Goal: Navigation & Orientation: Find specific page/section

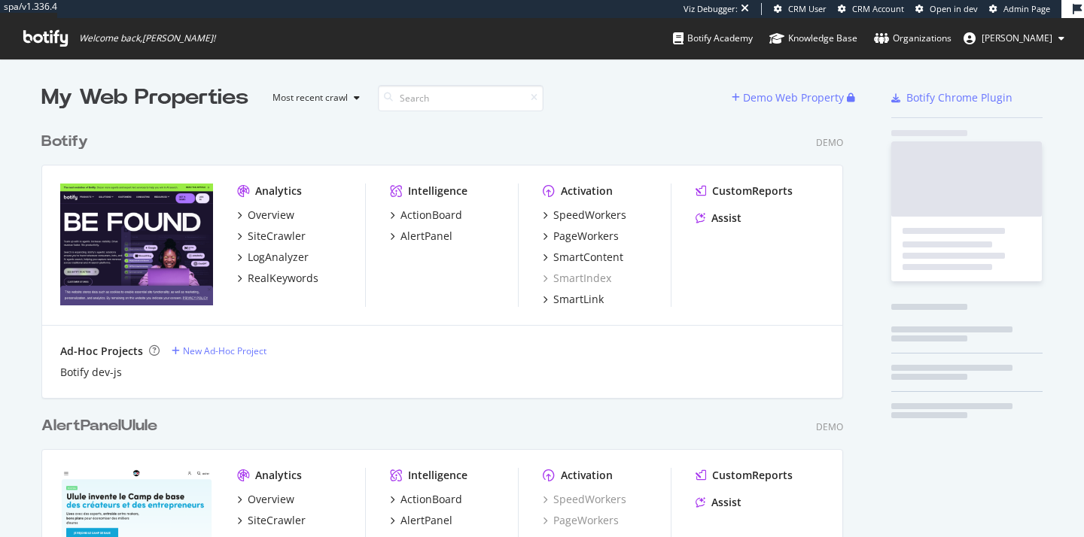
scroll to position [1590, 802]
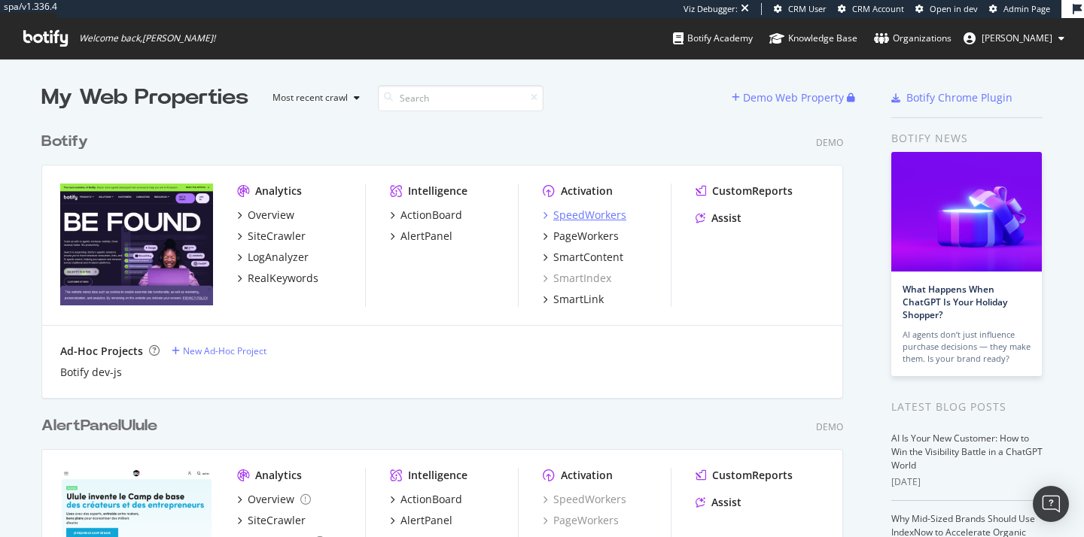
click at [575, 216] on div "SpeedWorkers" at bounding box center [589, 215] width 73 height 15
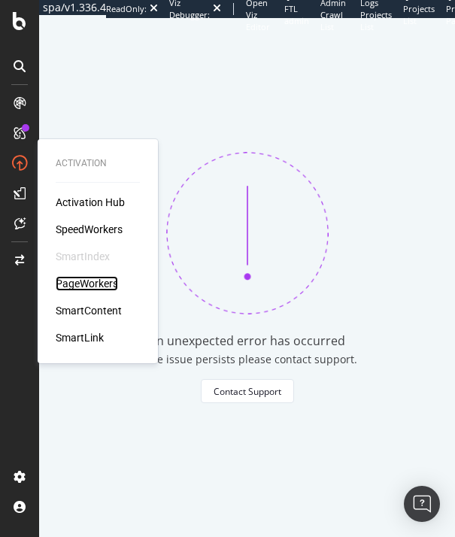
click at [93, 287] on div "PageWorkers" at bounding box center [87, 283] width 62 height 15
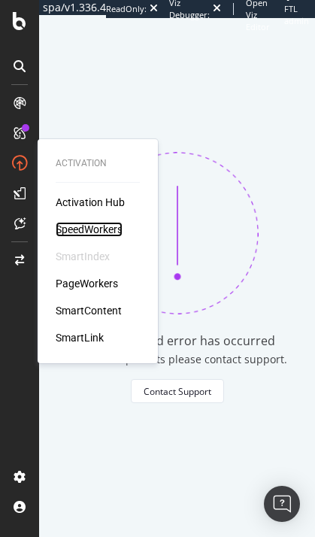
click at [81, 228] on div "SpeedWorkers" at bounding box center [89, 229] width 67 height 15
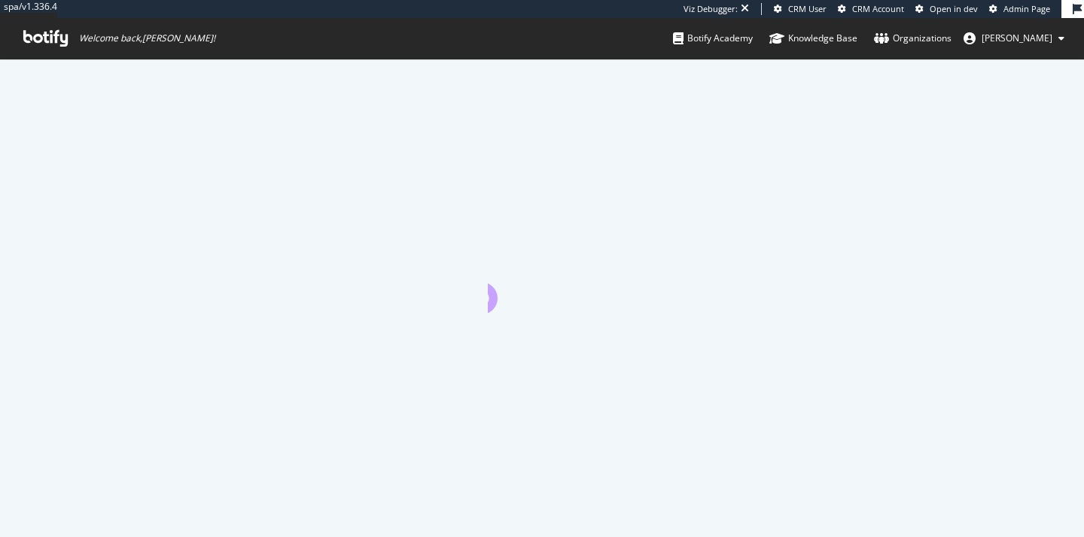
click at [1032, 38] on span "[PERSON_NAME]" at bounding box center [1016, 38] width 71 height 13
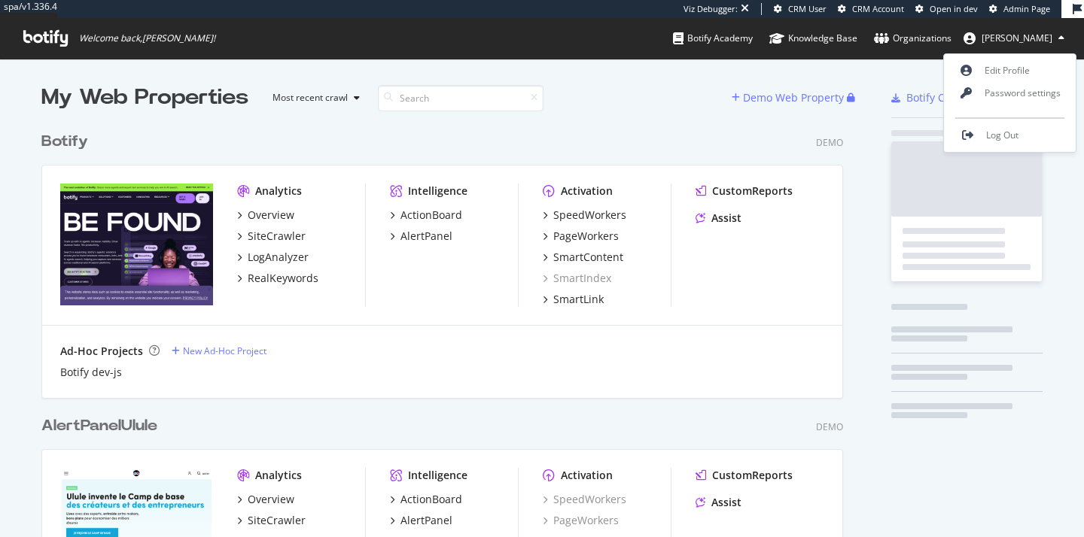
scroll to position [1590, 802]
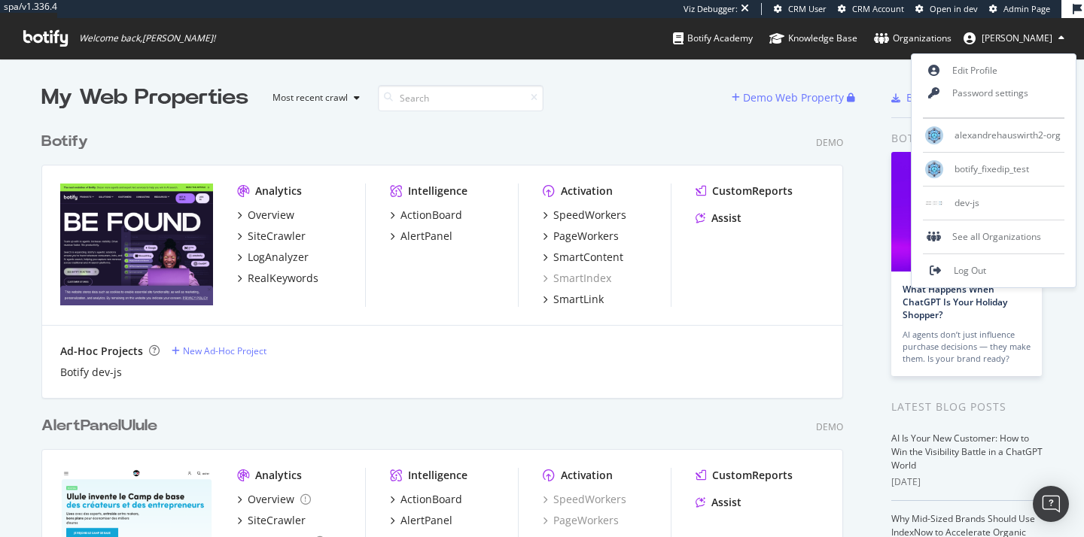
click at [1032, 38] on span "[PERSON_NAME]" at bounding box center [1016, 38] width 71 height 13
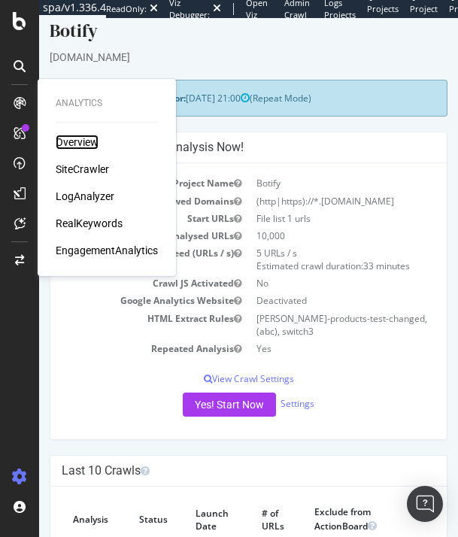
click at [83, 141] on div "Overview" at bounding box center [77, 142] width 43 height 15
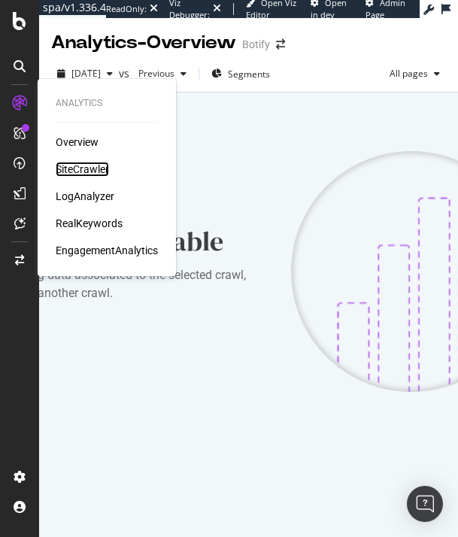
click at [73, 168] on div "SiteCrawler" at bounding box center [82, 169] width 53 height 15
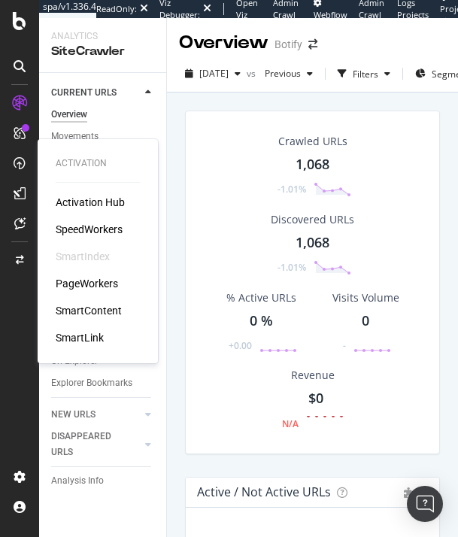
click at [79, 281] on div "PageWorkers" at bounding box center [87, 283] width 62 height 15
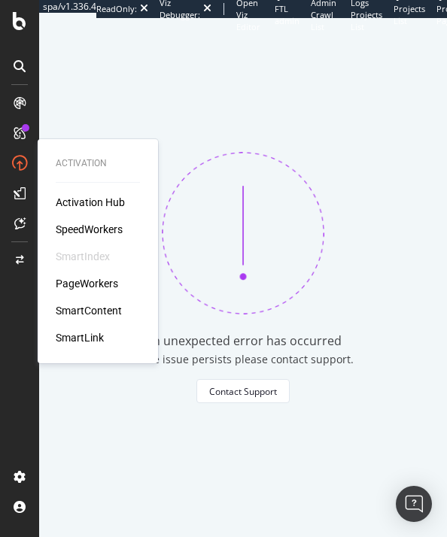
click at [78, 283] on div "PageWorkers" at bounding box center [87, 283] width 62 height 15
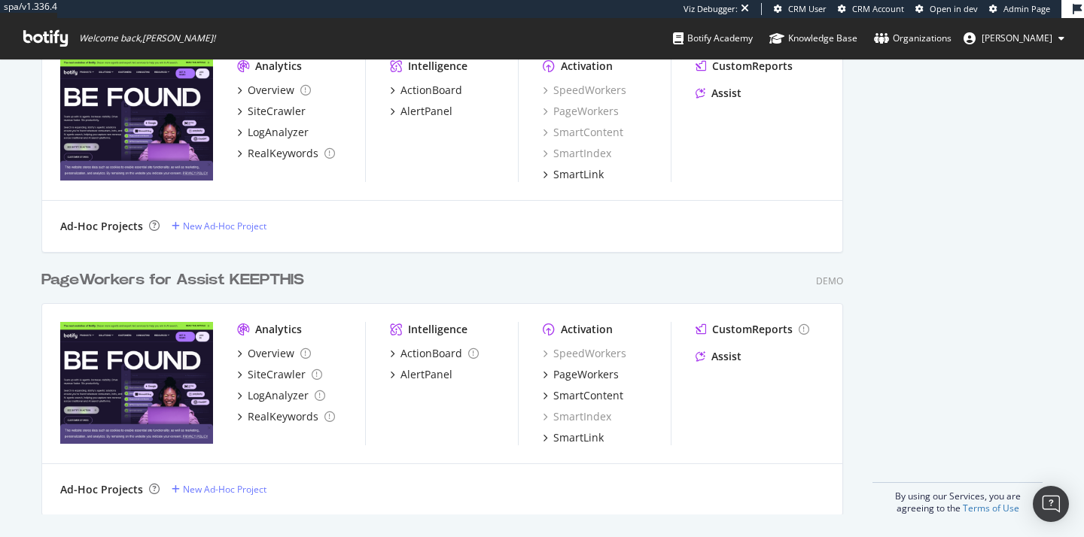
scroll to position [1201, 0]
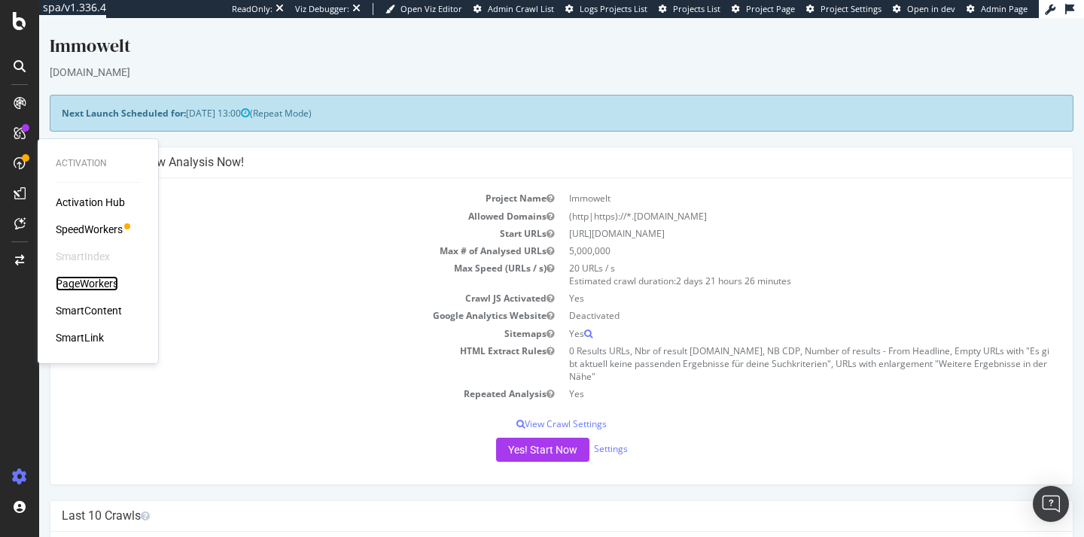
click at [87, 283] on div "PageWorkers" at bounding box center [87, 283] width 62 height 15
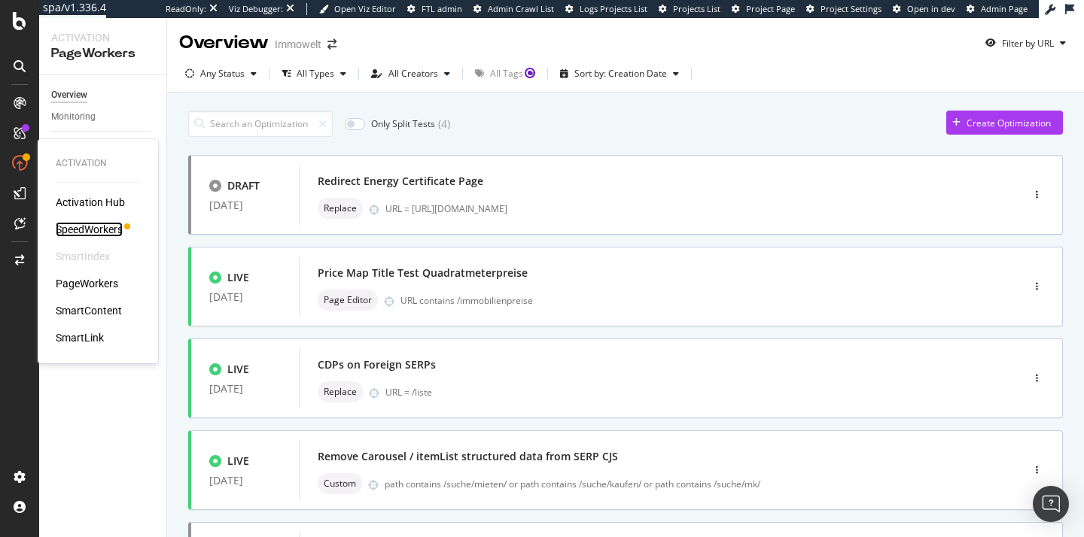
click at [88, 222] on div "SpeedWorkers" at bounding box center [89, 229] width 67 height 15
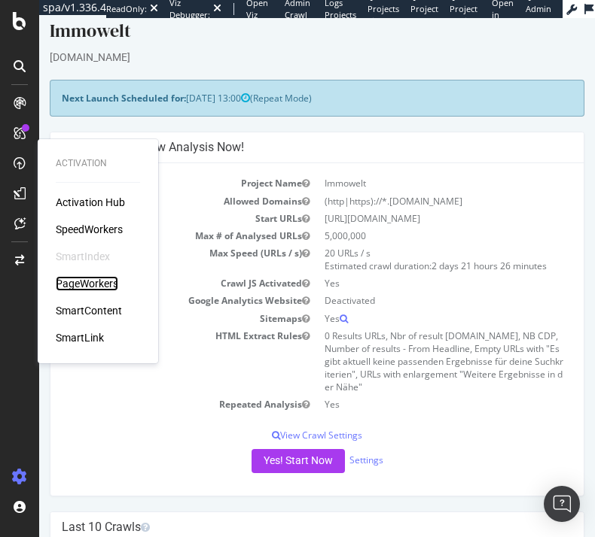
click at [87, 282] on div "PageWorkers" at bounding box center [87, 283] width 62 height 15
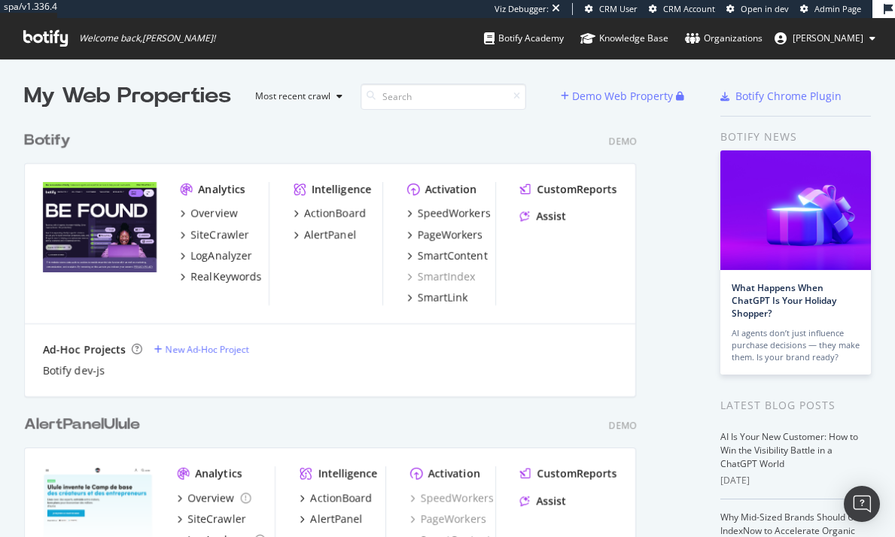
scroll to position [1590, 637]
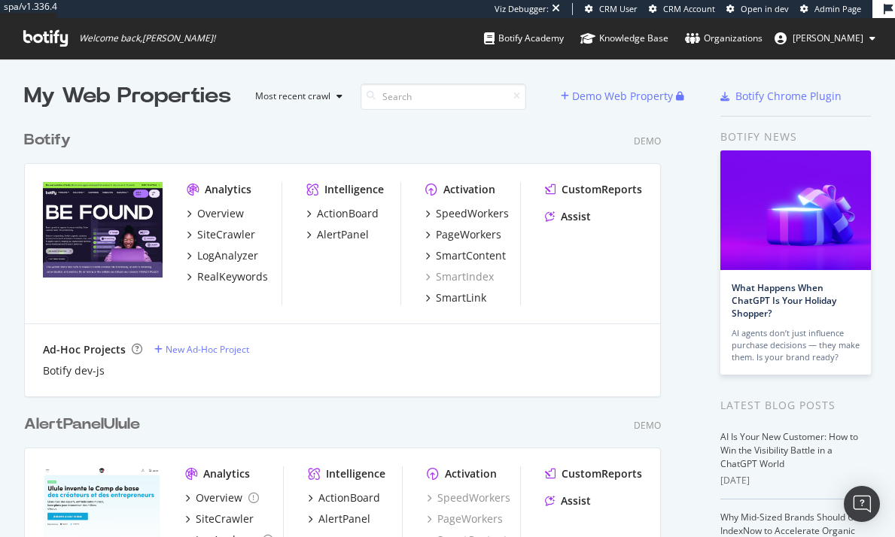
click at [436, 33] on button "[PERSON_NAME]" at bounding box center [824, 38] width 125 height 24
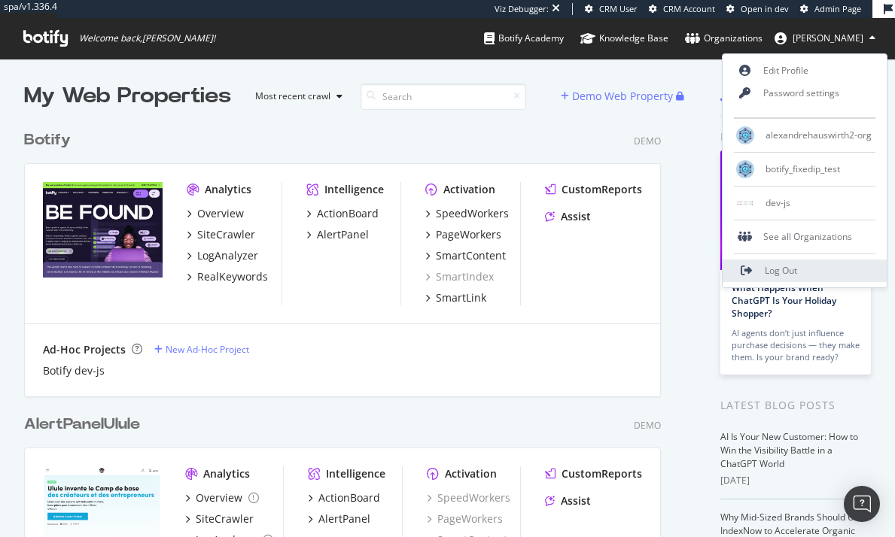
click at [436, 262] on link "Log Out" at bounding box center [804, 271] width 164 height 23
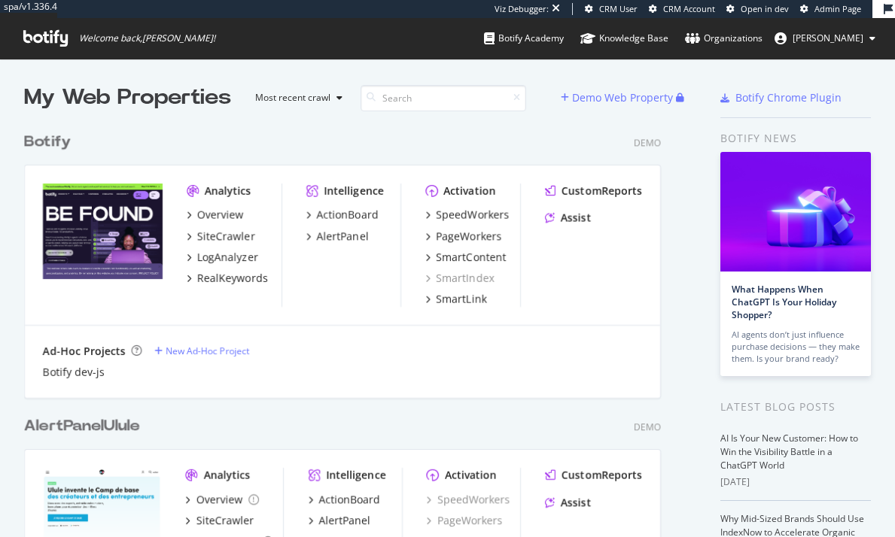
scroll to position [526, 872]
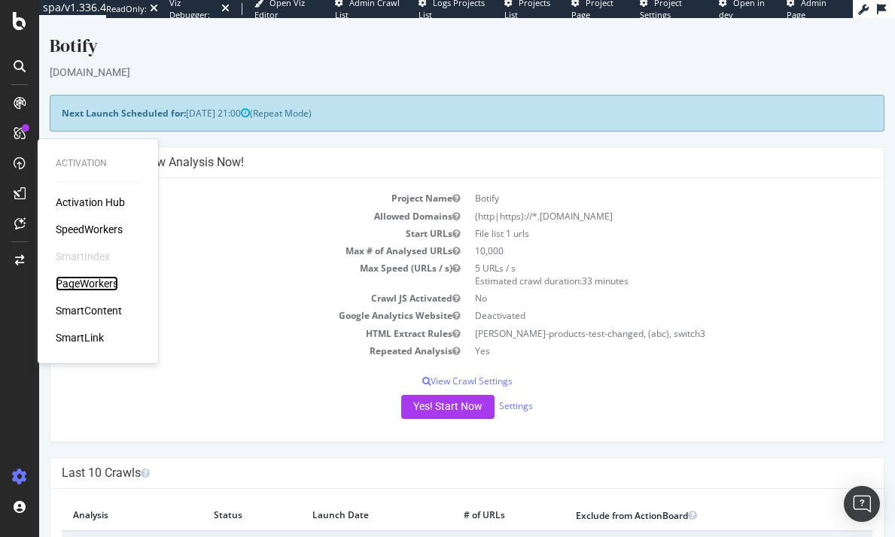
click at [96, 280] on div "PageWorkers" at bounding box center [87, 283] width 62 height 15
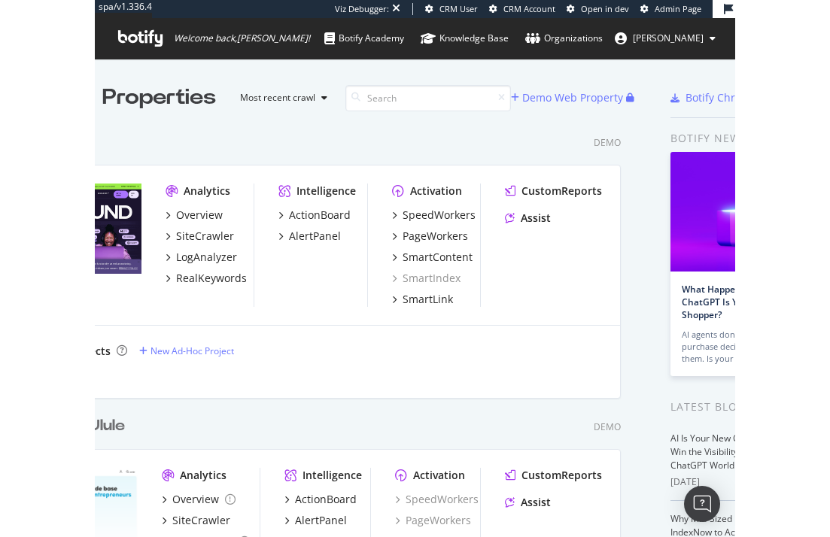
scroll to position [526, 807]
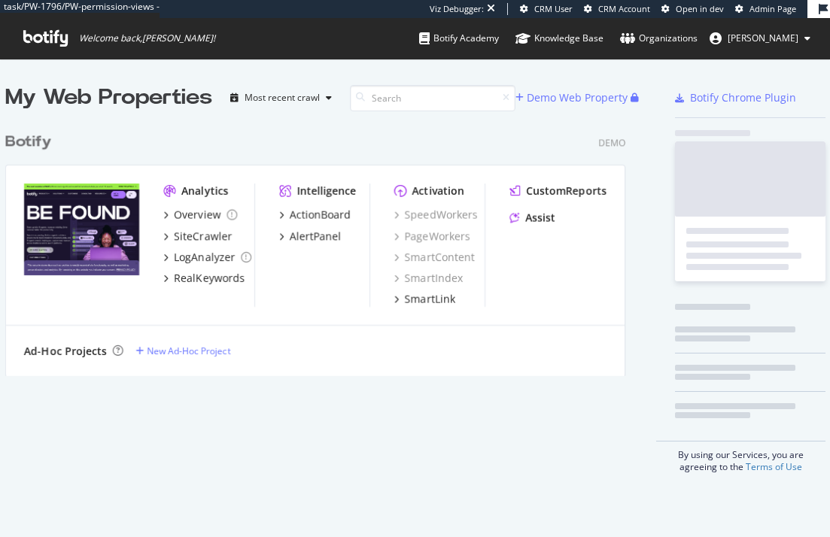
scroll to position [526, 807]
